Goal: Information Seeking & Learning: Understand process/instructions

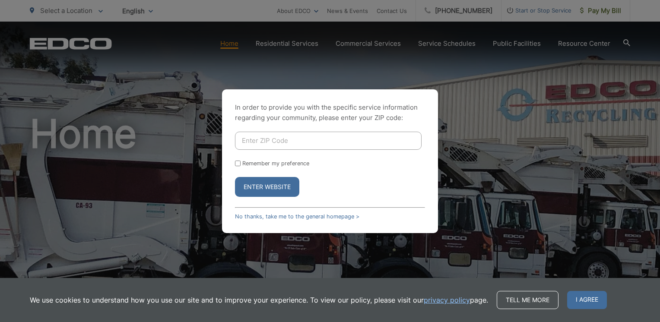
click at [281, 141] on input "Enter ZIP Code" at bounding box center [328, 141] width 187 height 18
type input "90621"
click at [260, 188] on button "Enter Website" at bounding box center [267, 187] width 64 height 20
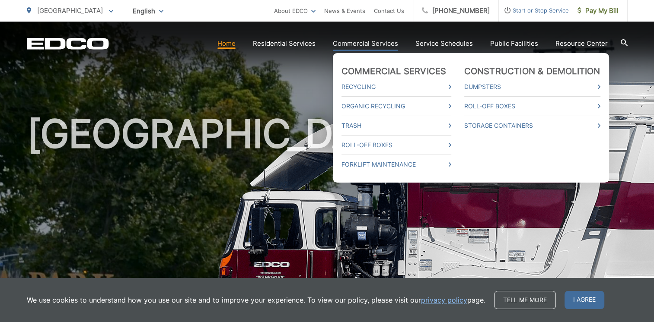
click at [369, 43] on link "Commercial Services" at bounding box center [365, 43] width 65 height 10
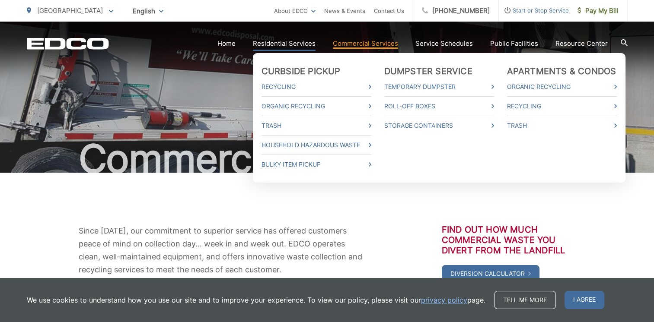
click at [299, 42] on link "Residential Services" at bounding box center [284, 43] width 63 height 10
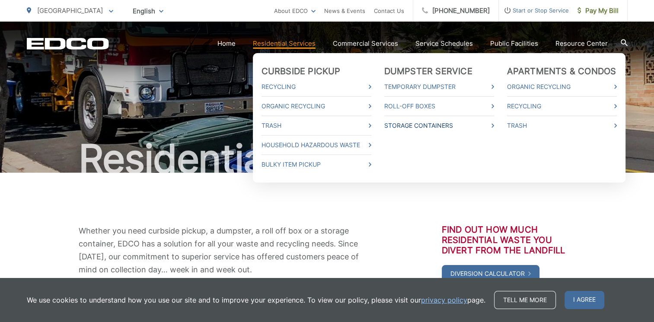
click at [420, 125] on link "Storage Containers" at bounding box center [439, 126] width 110 height 10
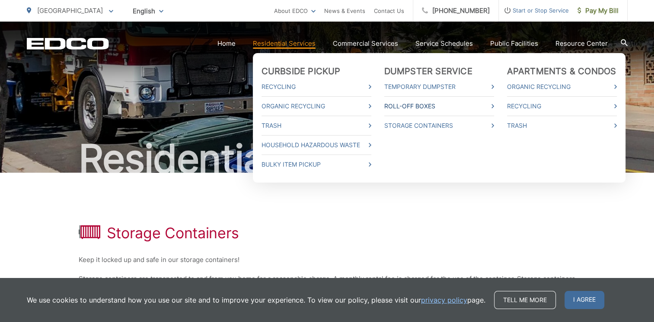
click at [418, 108] on link "Roll-Off Boxes" at bounding box center [439, 106] width 110 height 10
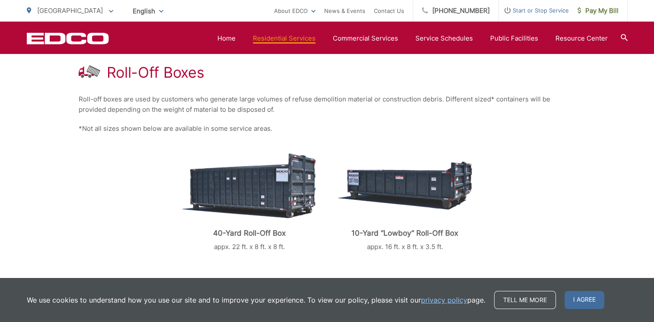
scroll to position [130, 0]
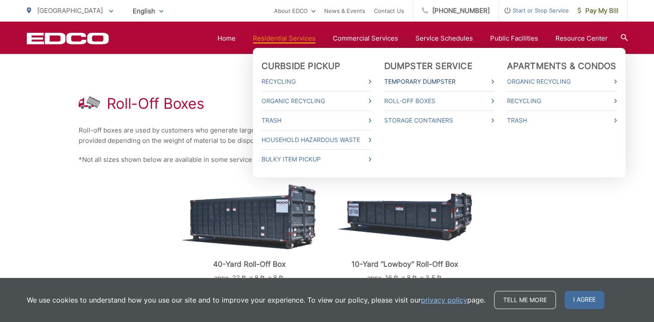
click at [417, 83] on link "Temporary Dumpster" at bounding box center [439, 81] width 110 height 10
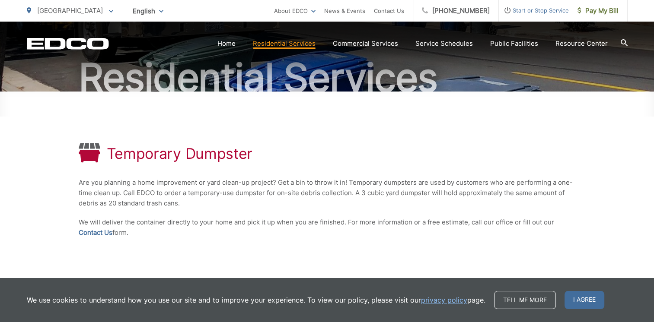
scroll to position [130, 0]
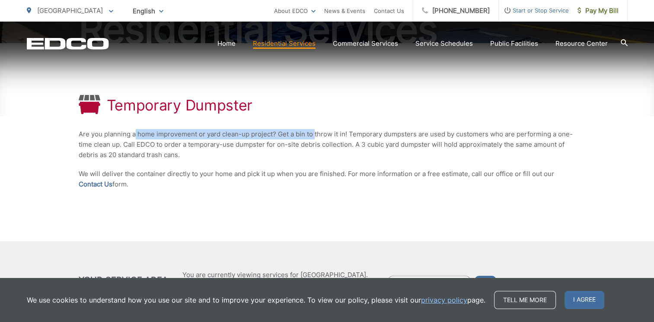
drag, startPoint x: 134, startPoint y: 134, endPoint x: 315, endPoint y: 133, distance: 180.6
click at [315, 133] on p "Are you planning a home improvement or yard clean-up project? Get a bin to thro…" at bounding box center [327, 144] width 497 height 31
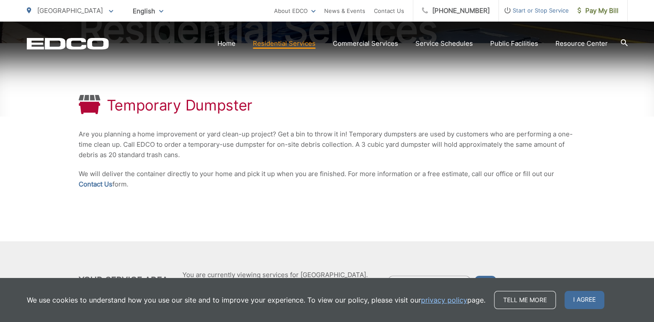
drag, startPoint x: 323, startPoint y: 139, endPoint x: 347, endPoint y: 151, distance: 27.2
click at [347, 151] on p "Are you planning a home improvement or yard clean-up project? Get a bin to thro…" at bounding box center [327, 144] width 497 height 31
click at [447, 80] on div "Temporary Dumpster Are you planning a home improvement or yard clean-up project…" at bounding box center [327, 142] width 497 height 198
click at [388, 165] on div "Temporary Dumpster Are you planning a home improvement or yard clean-up project…" at bounding box center [327, 142] width 497 height 198
click at [420, 86] on div "Temporary Dumpster Are you planning a home improvement or yard clean-up project…" at bounding box center [327, 142] width 497 height 198
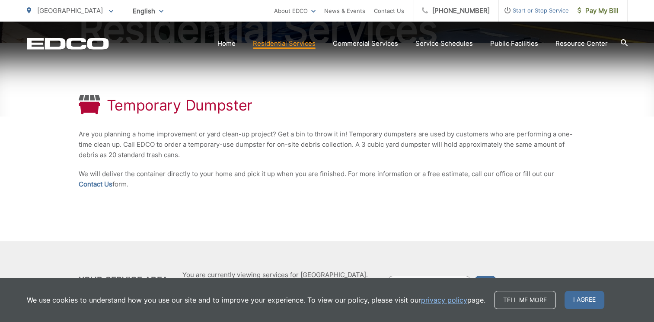
click at [441, 136] on p "Are you planning a home improvement or yard clean-up project? Get a bin to thro…" at bounding box center [327, 144] width 497 height 31
drag, startPoint x: 385, startPoint y: 137, endPoint x: 491, endPoint y: 136, distance: 106.3
click at [491, 136] on p "Are you planning a home improvement or yard clean-up project? Get a bin to thro…" at bounding box center [327, 144] width 497 height 31
drag, startPoint x: 390, startPoint y: 145, endPoint x: 486, endPoint y: 148, distance: 95.5
click at [486, 148] on p "Are you planning a home improvement or yard clean-up project? Get a bin to thro…" at bounding box center [327, 144] width 497 height 31
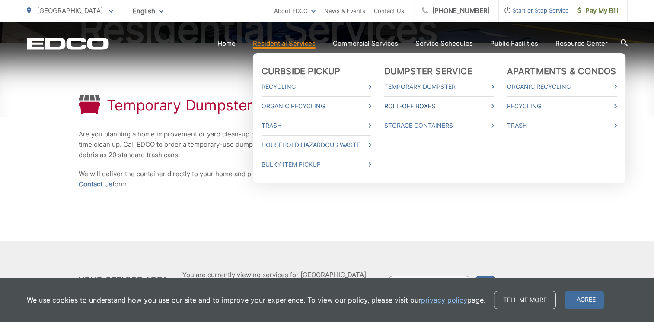
click at [419, 108] on link "Roll-Off Boxes" at bounding box center [439, 106] width 110 height 10
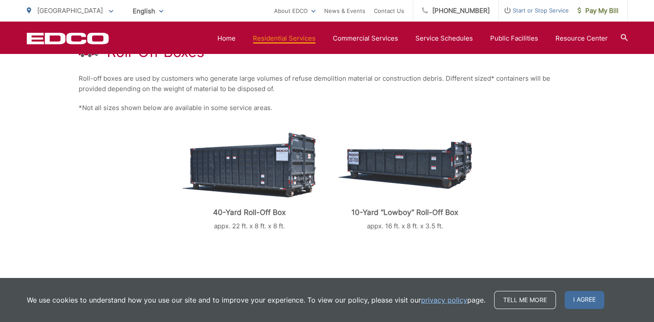
scroll to position [173, 0]
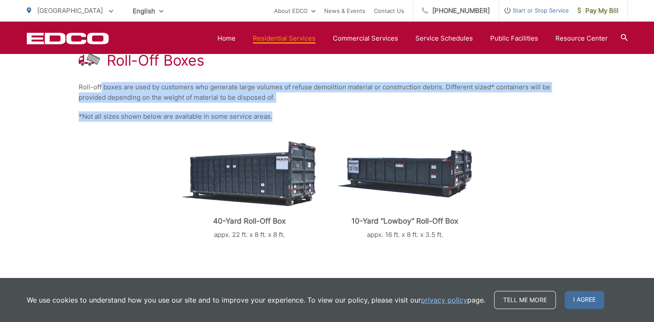
drag, startPoint x: 100, startPoint y: 87, endPoint x: 285, endPoint y: 112, distance: 186.6
click at [285, 112] on div "Roll-Off Boxes Roll-off boxes are used by customers who generate large volumes …" at bounding box center [327, 87] width 497 height 174
click at [346, 196] on img at bounding box center [405, 173] width 134 height 48
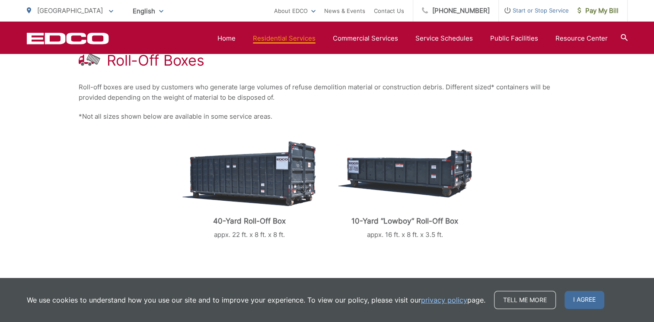
click at [290, 131] on div "40-Yard Roll-Off Box appx. 22 ft. x 8 ft. x 8 ft. 10-Yard “Lowboy” Roll-Off Box…" at bounding box center [327, 190] width 601 height 136
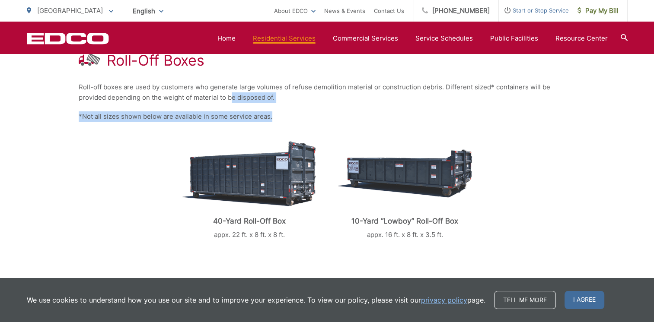
drag, startPoint x: 203, startPoint y: 99, endPoint x: 270, endPoint y: 116, distance: 69.6
click at [270, 116] on div "Roll-Off Boxes Roll-off boxes are used by customers who generate large volumes …" at bounding box center [327, 87] width 497 height 174
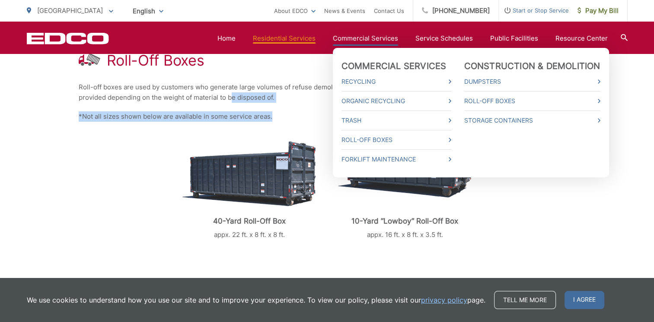
drag, startPoint x: 270, startPoint y: 116, endPoint x: 356, endPoint y: 36, distance: 117.7
click at [356, 36] on link "Commercial Services" at bounding box center [365, 38] width 65 height 10
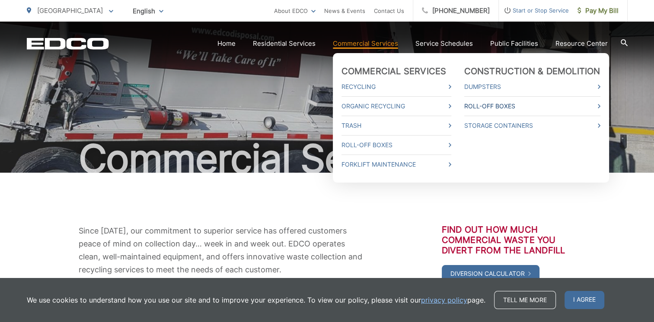
click at [504, 106] on link "Roll-Off Boxes" at bounding box center [532, 106] width 136 height 10
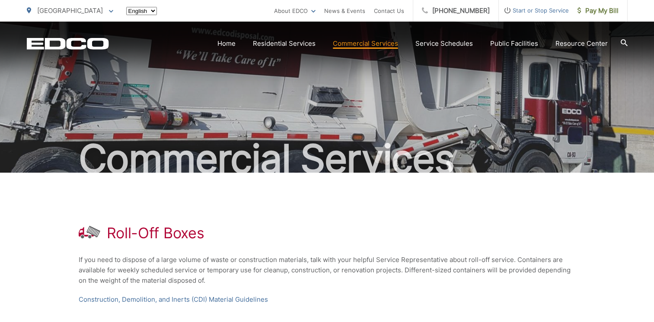
scroll to position [130, 0]
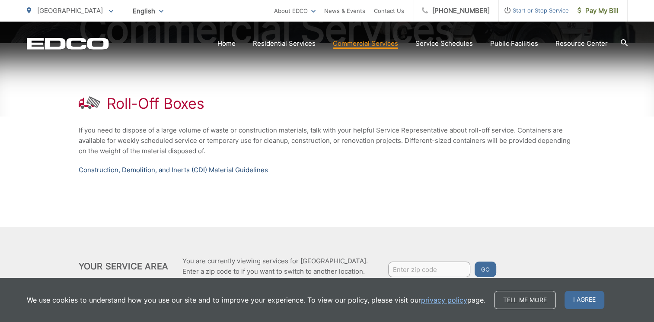
click at [252, 170] on link "Construction, Demolition, and Inerts (CDI) Material Guidelines" at bounding box center [173, 170] width 189 height 10
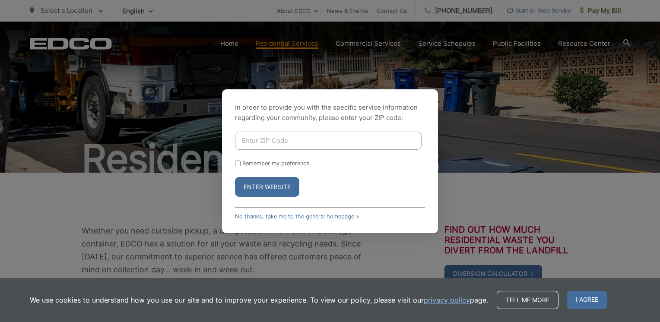
click at [285, 152] on form "Remember my preference Enter Website" at bounding box center [330, 164] width 190 height 65
click at [286, 145] on input "Enter ZIP Code" at bounding box center [328, 141] width 187 height 18
type input "90621"
click at [259, 190] on button "Enter Website" at bounding box center [267, 187] width 64 height 20
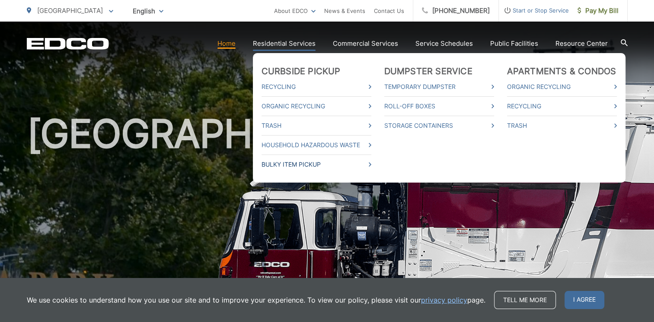
click at [371, 164] on link "Bulky Item Pickup" at bounding box center [316, 164] width 110 height 10
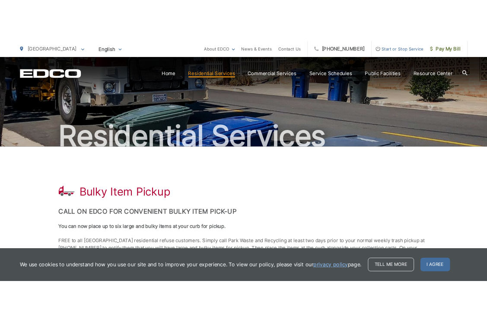
scroll to position [86, 0]
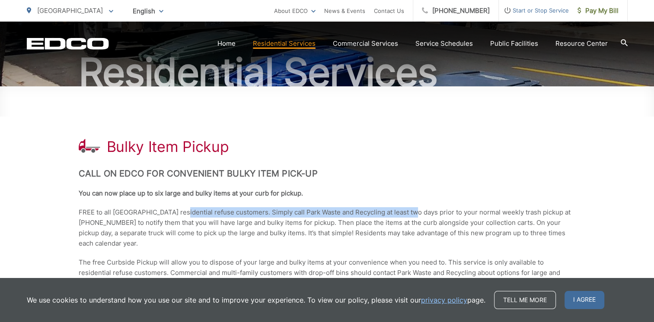
drag, startPoint x: 178, startPoint y: 213, endPoint x: 409, endPoint y: 217, distance: 231.2
click at [409, 217] on p "FREE to all Buena Park residential refuse customers. Simply call Park Waste and…" at bounding box center [327, 227] width 497 height 41
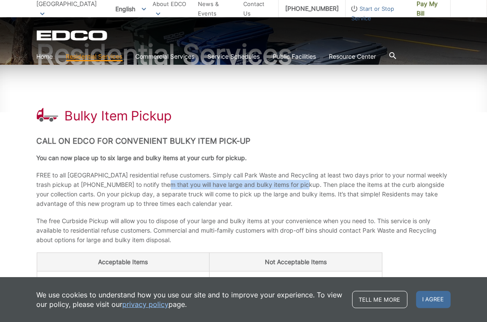
drag, startPoint x: 165, startPoint y: 185, endPoint x: 306, endPoint y: 190, distance: 140.9
click at [306, 190] on p "FREE to all Buena Park residential refuse customers. Simply call Park Waste and…" at bounding box center [244, 190] width 414 height 38
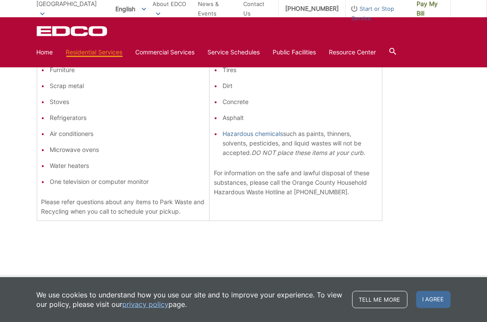
scroll to position [302, 0]
